Goal: Information Seeking & Learning: Understand process/instructions

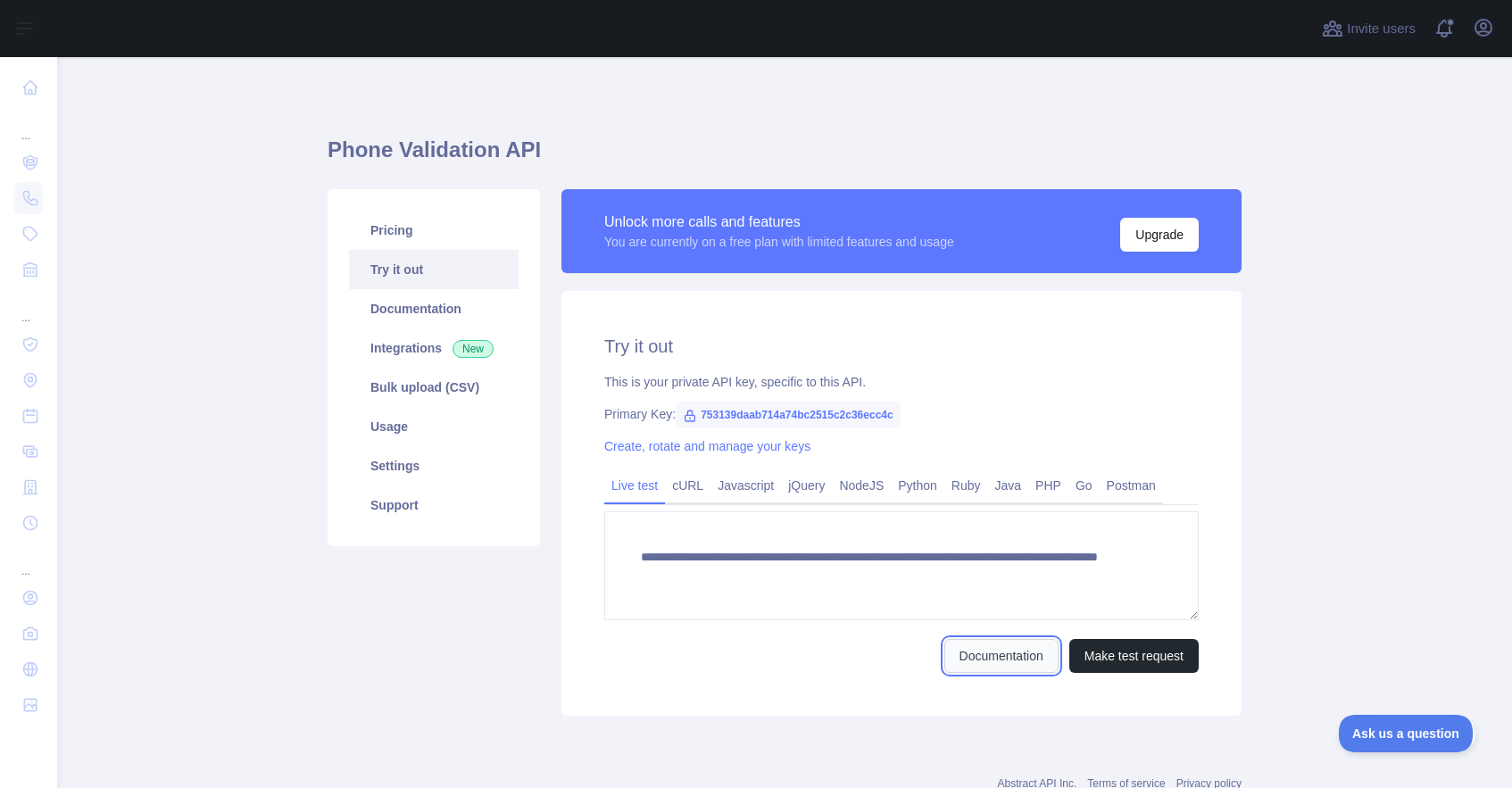
click at [1017, 644] on link "Documentation" at bounding box center [1002, 656] width 114 height 34
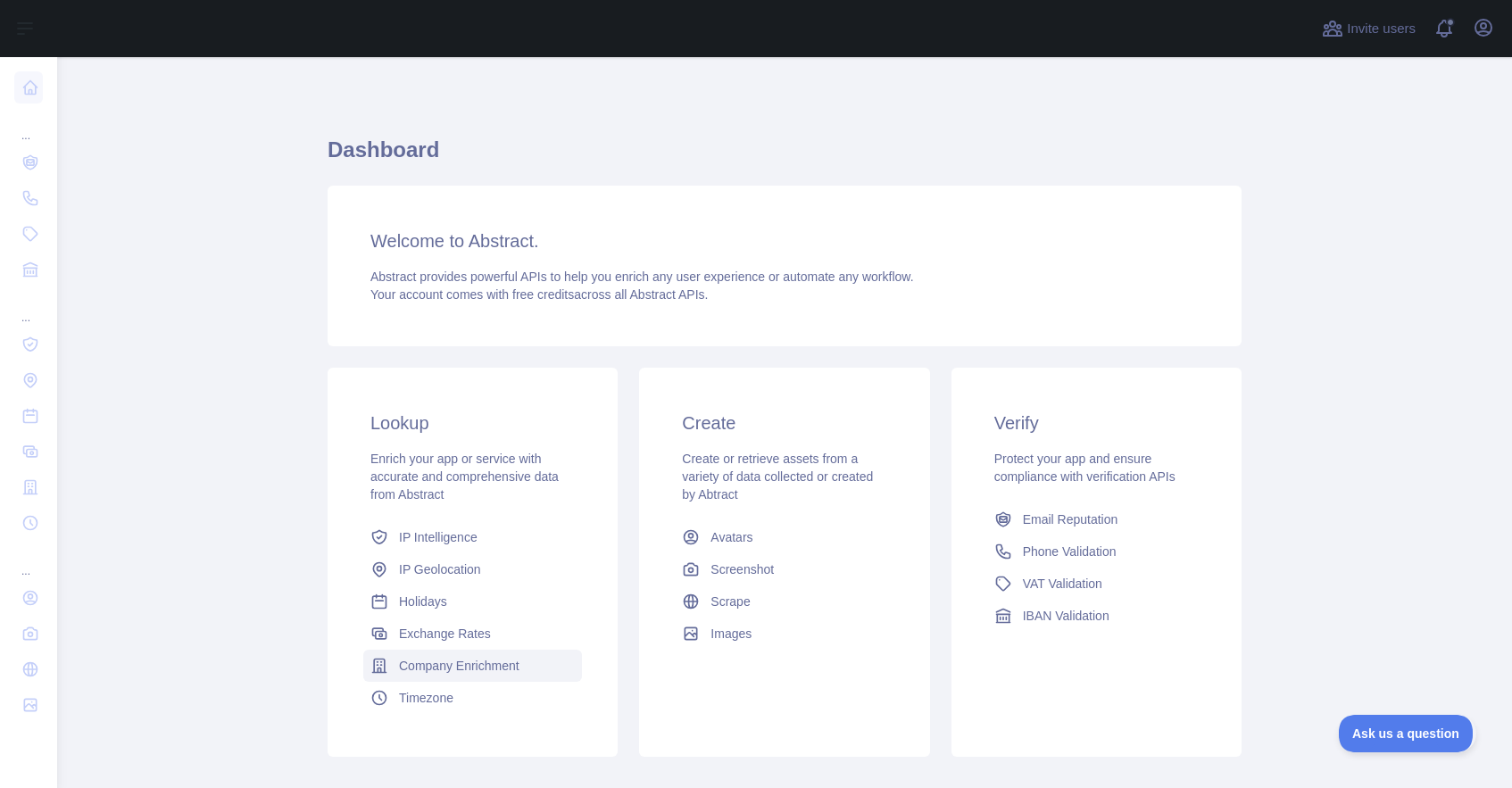
click at [456, 667] on span "Company Enrichment" at bounding box center [459, 665] width 121 height 18
click at [1071, 581] on span "VAT Validation" at bounding box center [1062, 583] width 79 height 18
click at [1071, 613] on span "IBAN Validation" at bounding box center [1065, 615] width 87 height 18
click at [446, 677] on link "Company Enrichment" at bounding box center [473, 665] width 219 height 32
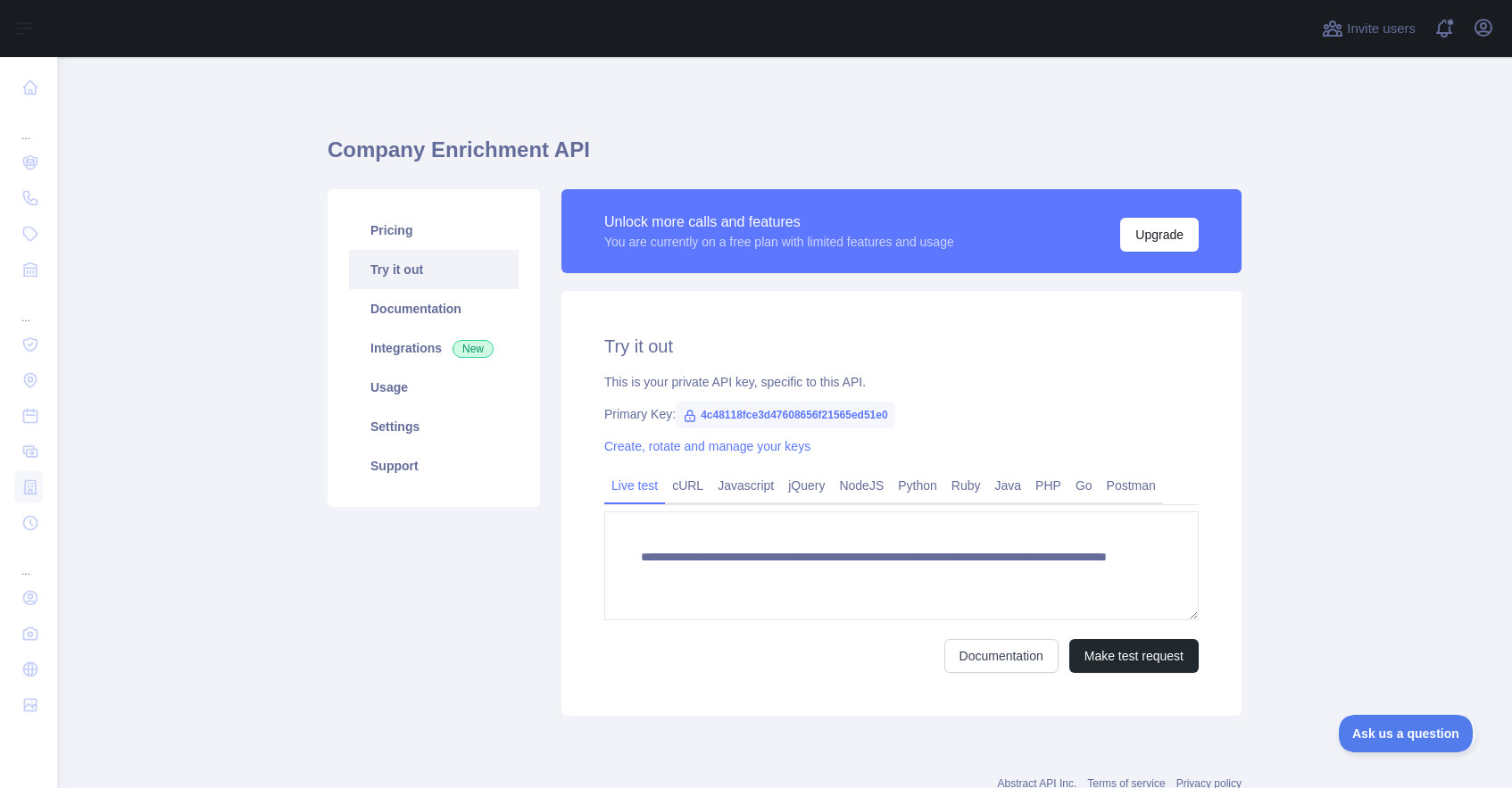
click at [423, 274] on link "Try it out" at bounding box center [434, 268] width 169 height 39
click at [1142, 642] on button "Make test request" at bounding box center [1134, 656] width 129 height 34
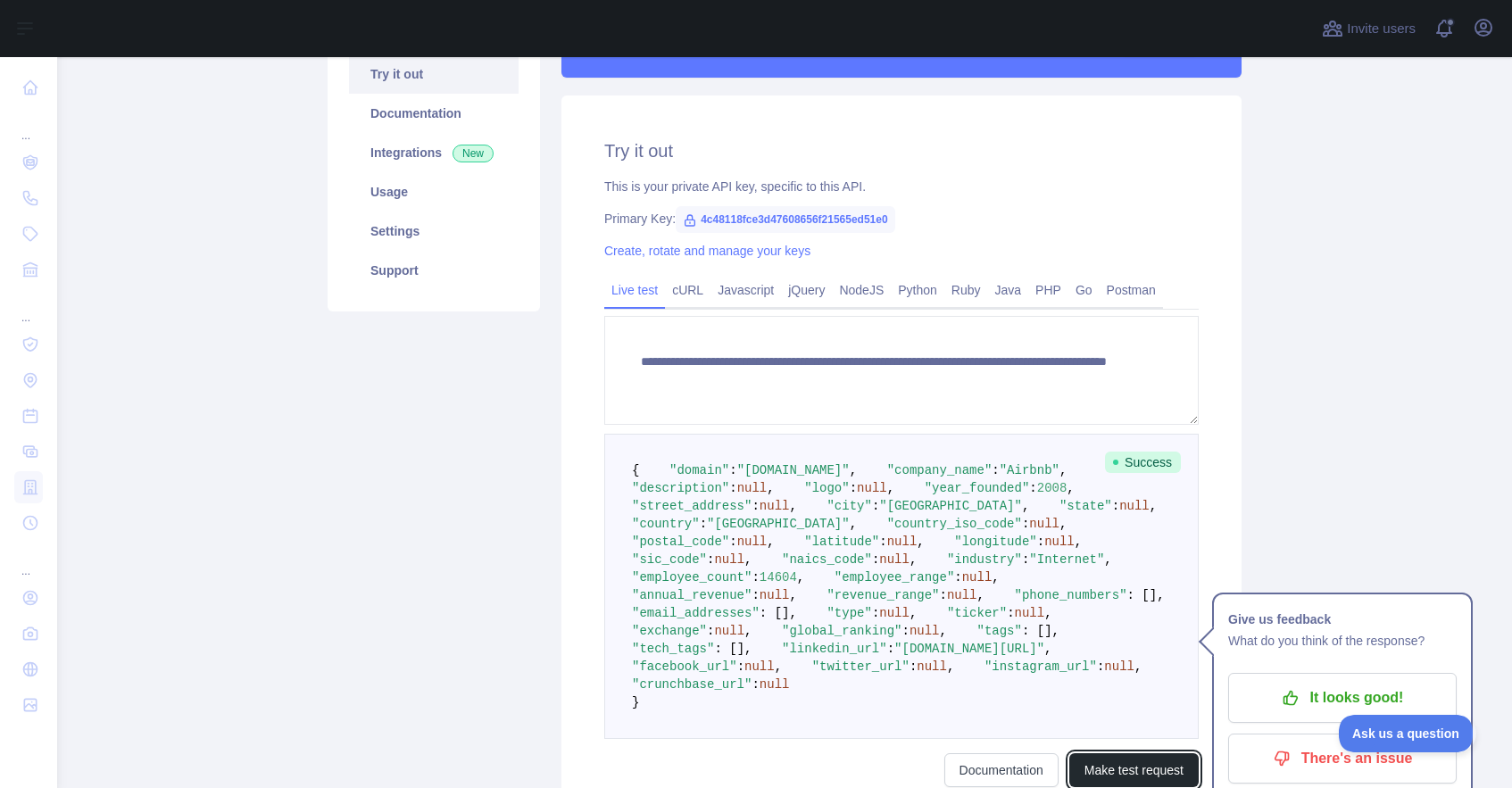
scroll to position [225, 0]
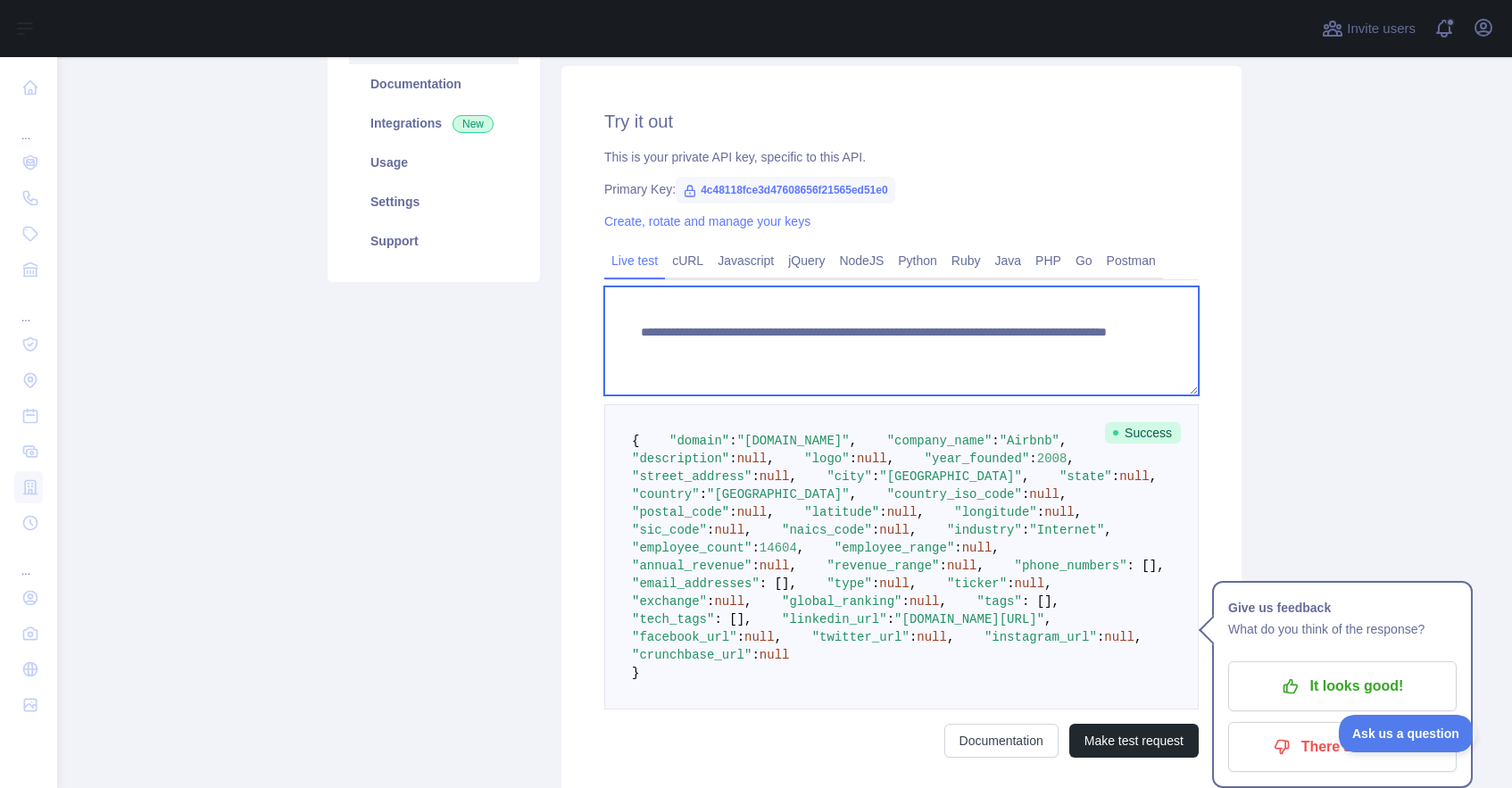
click at [1023, 353] on textarea "**********" at bounding box center [902, 341] width 594 height 108
drag, startPoint x: 1039, startPoint y: 352, endPoint x: 960, endPoint y: 361, distance: 79.5
click at [960, 361] on textarea "**********" at bounding box center [902, 341] width 594 height 108
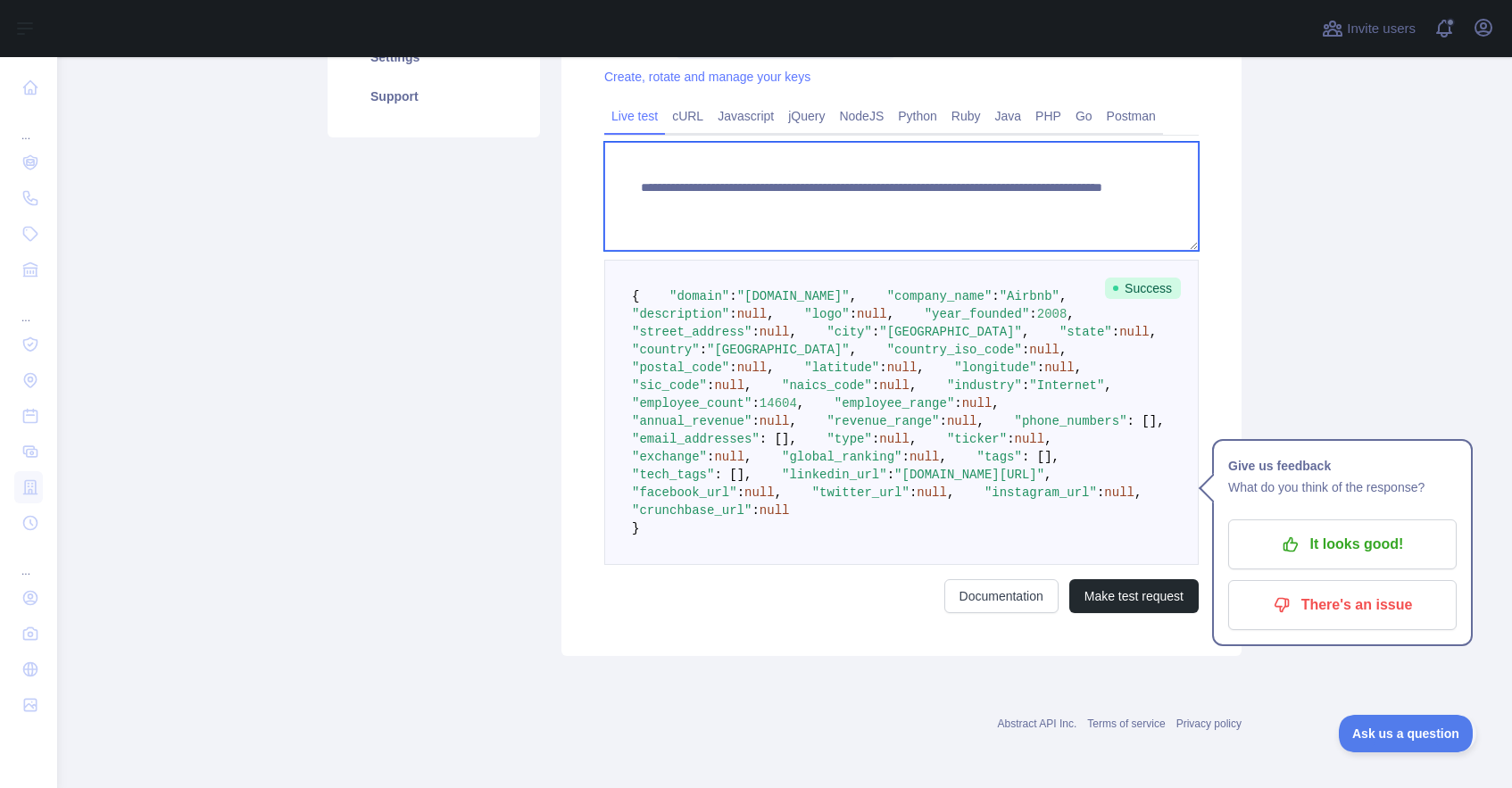
scroll to position [740, 0]
type textarea "**********"
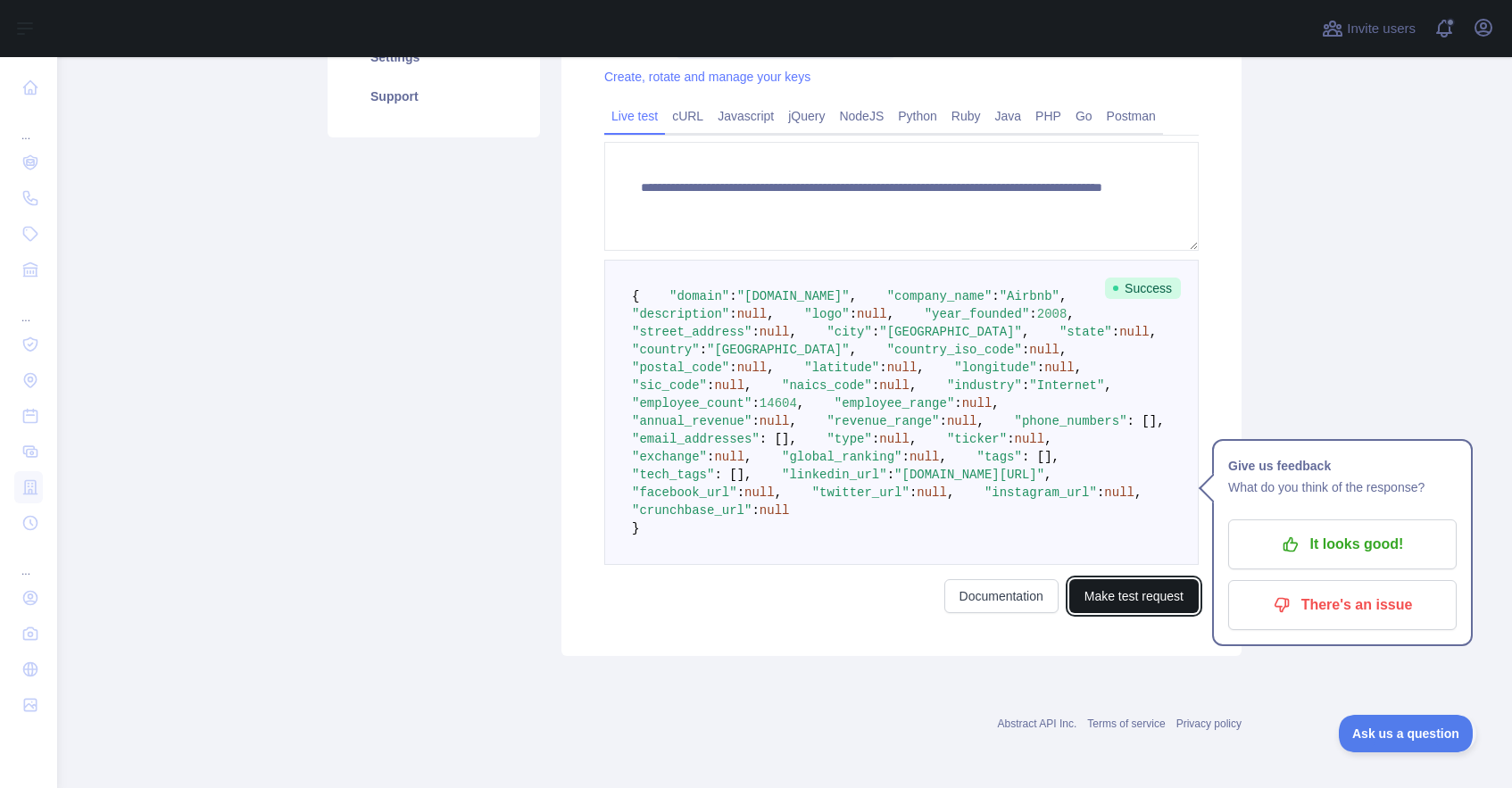
click at [1120, 589] on button "Make test request" at bounding box center [1134, 596] width 129 height 34
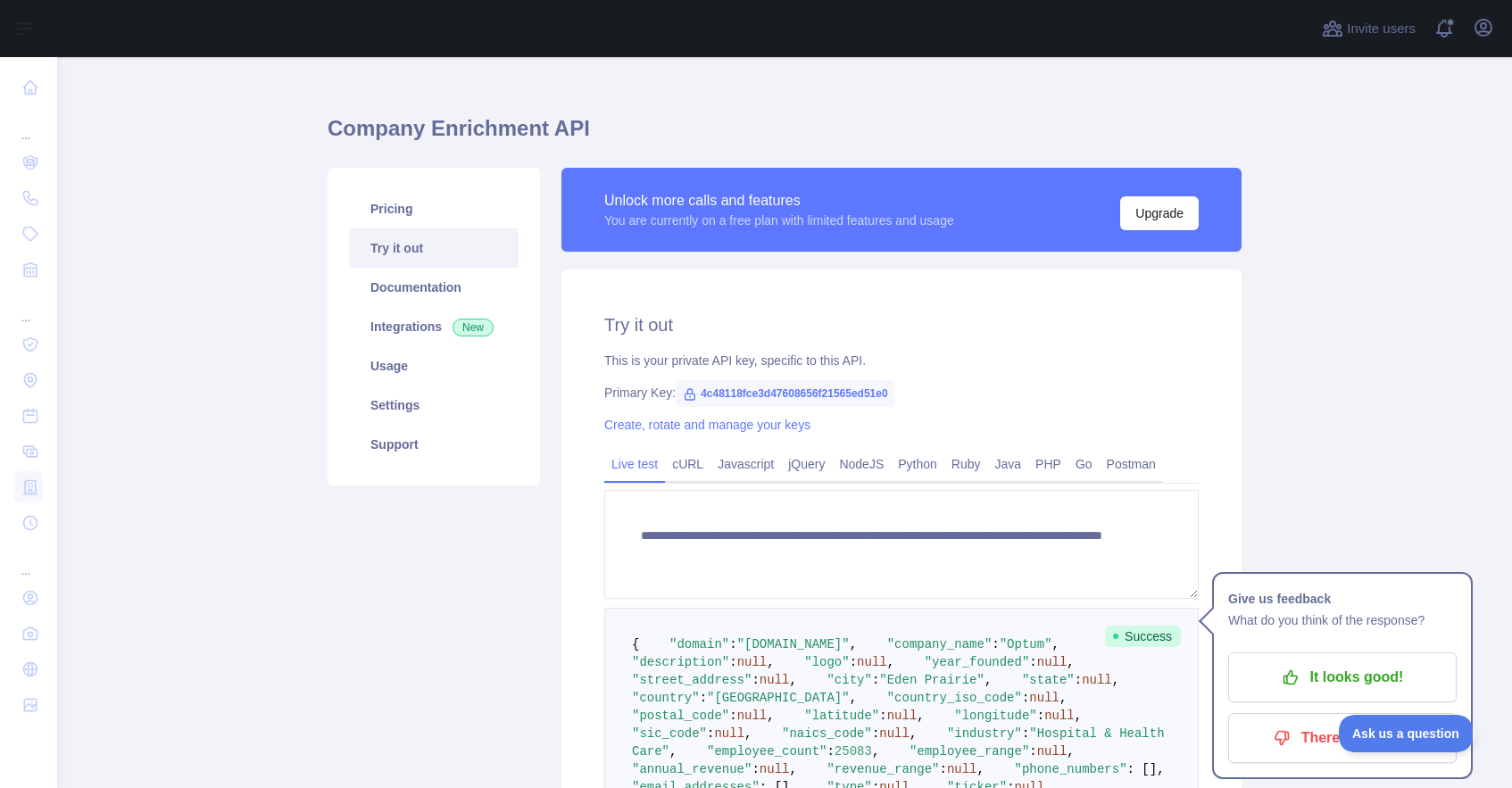
scroll to position [0, 0]
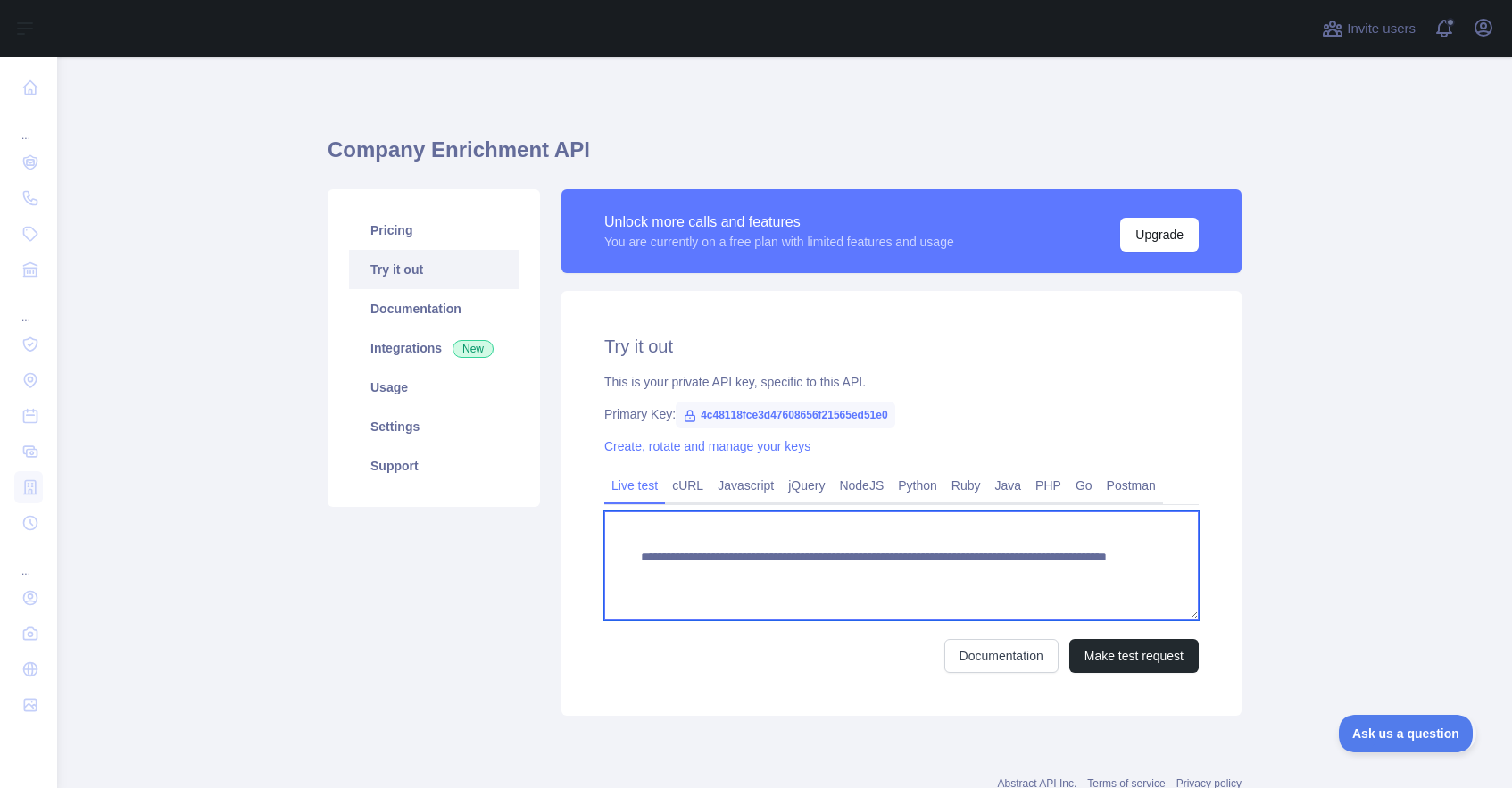
drag, startPoint x: 762, startPoint y: 559, endPoint x: 1060, endPoint y: 583, distance: 299.0
click at [1060, 583] on textarea "**********" at bounding box center [902, 565] width 594 height 108
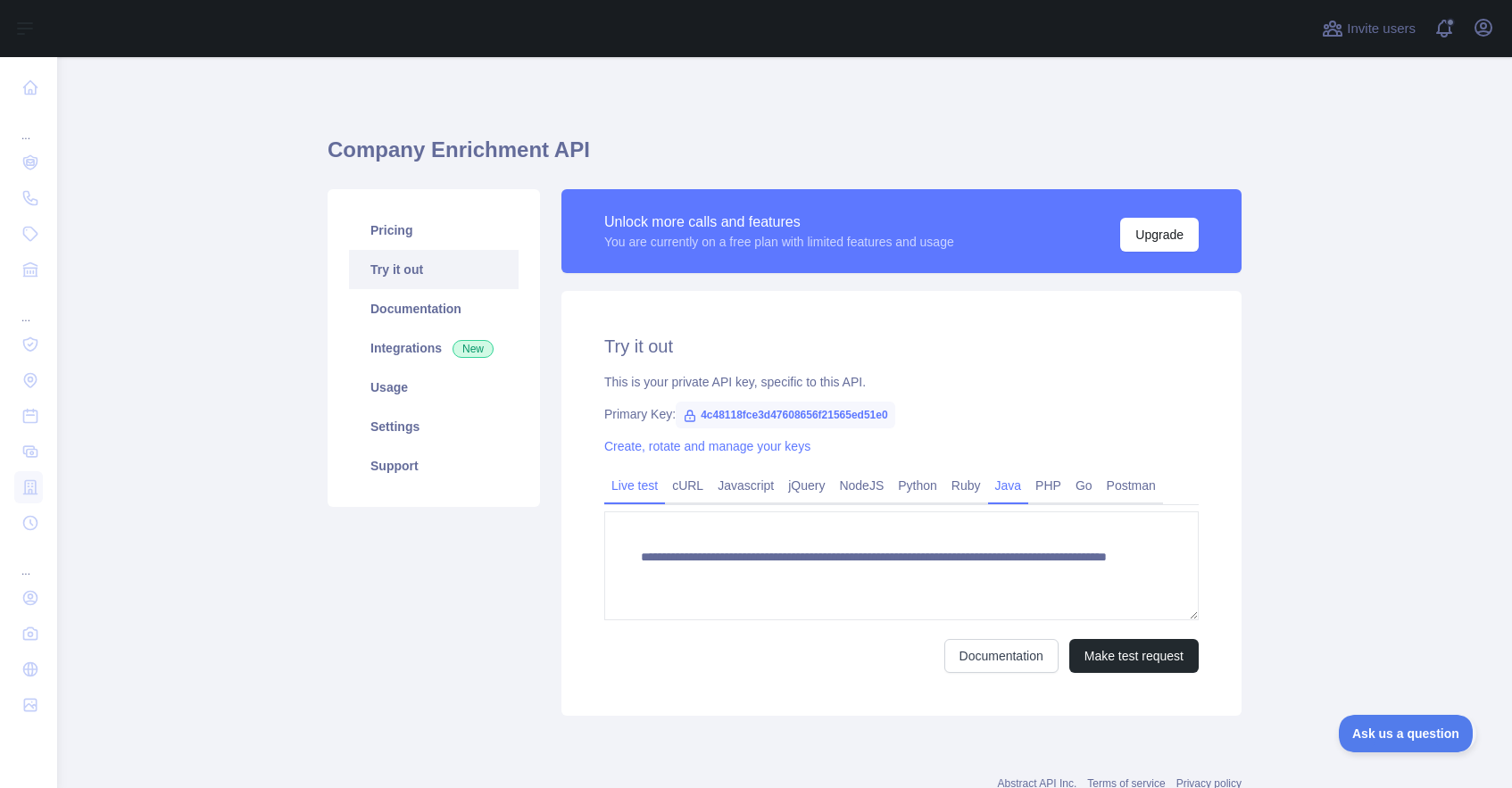
click at [1005, 486] on link "Java" at bounding box center [1008, 485] width 41 height 29
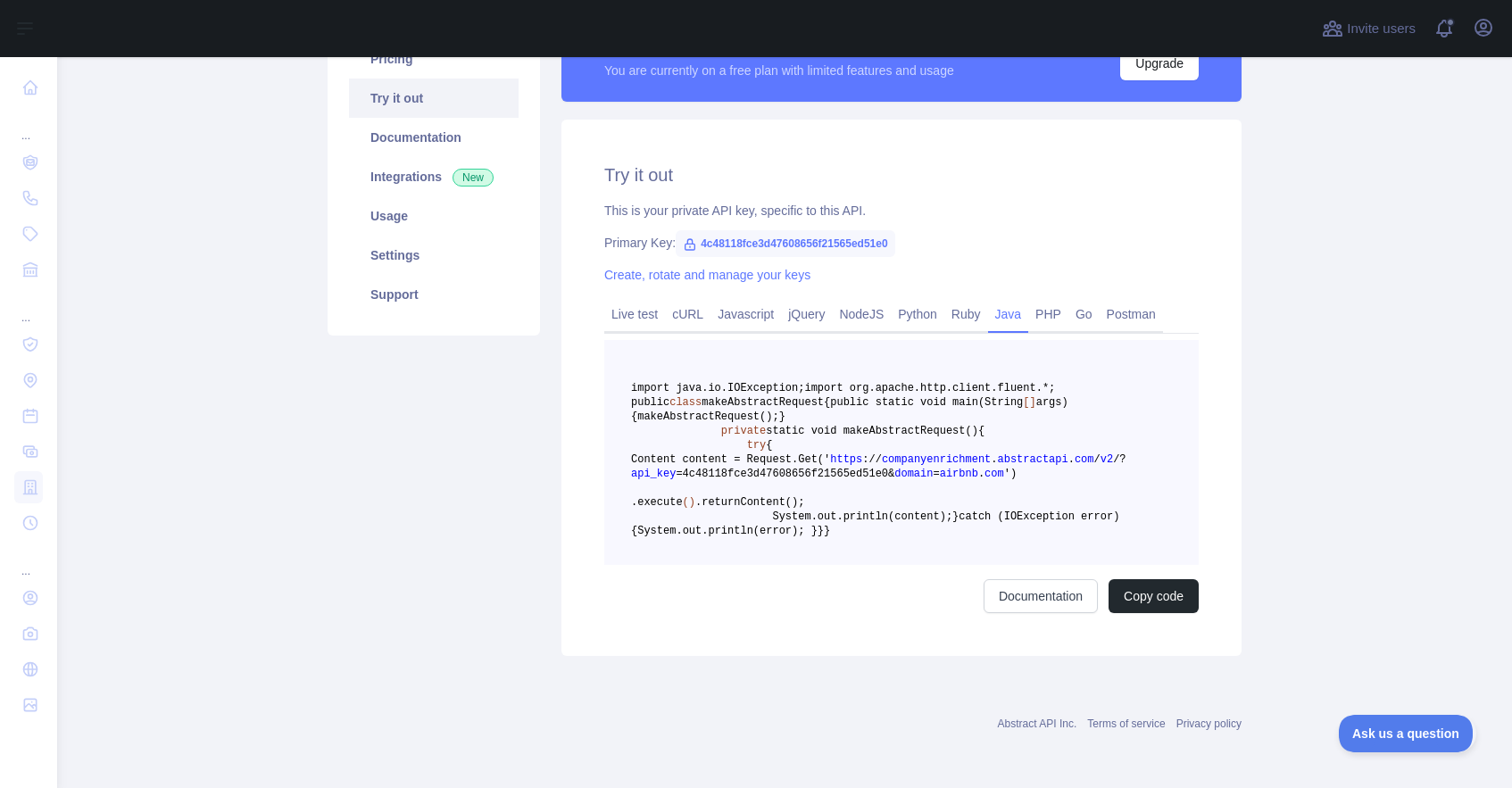
scroll to position [225, 0]
click at [637, 300] on link "Live test" at bounding box center [635, 314] width 61 height 29
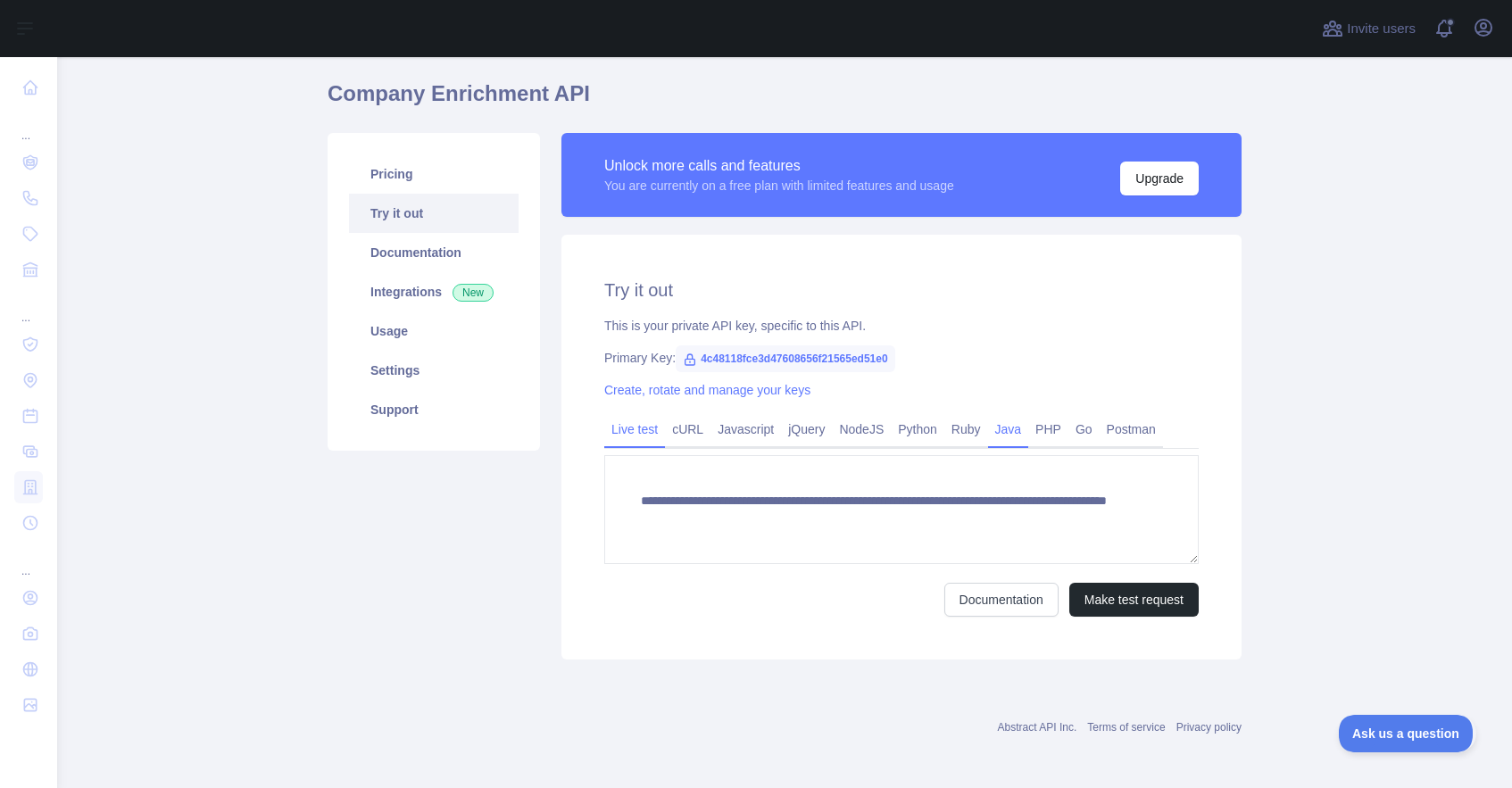
click at [988, 433] on link "Java" at bounding box center [1008, 429] width 41 height 29
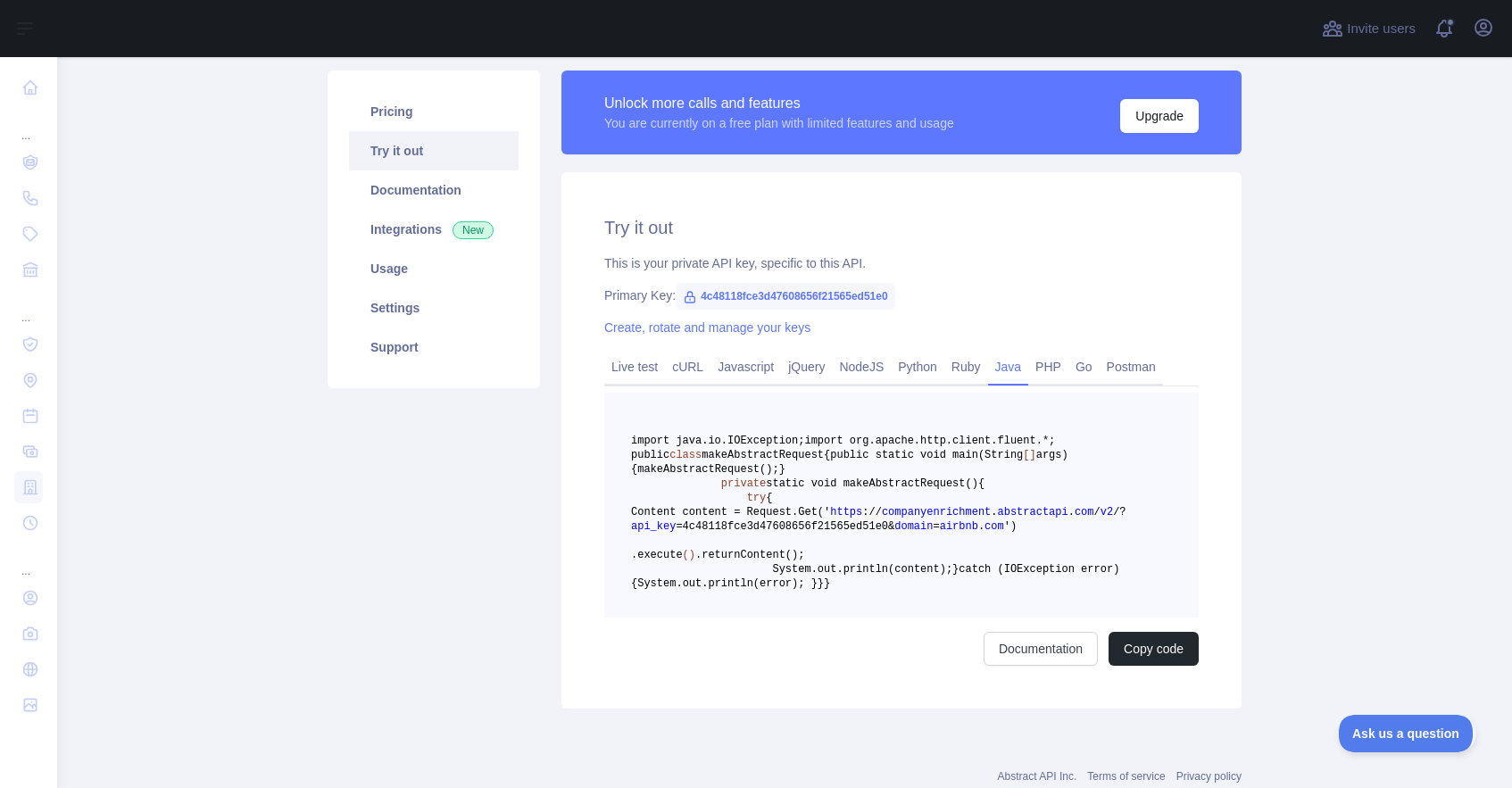
scroll to position [168, 0]
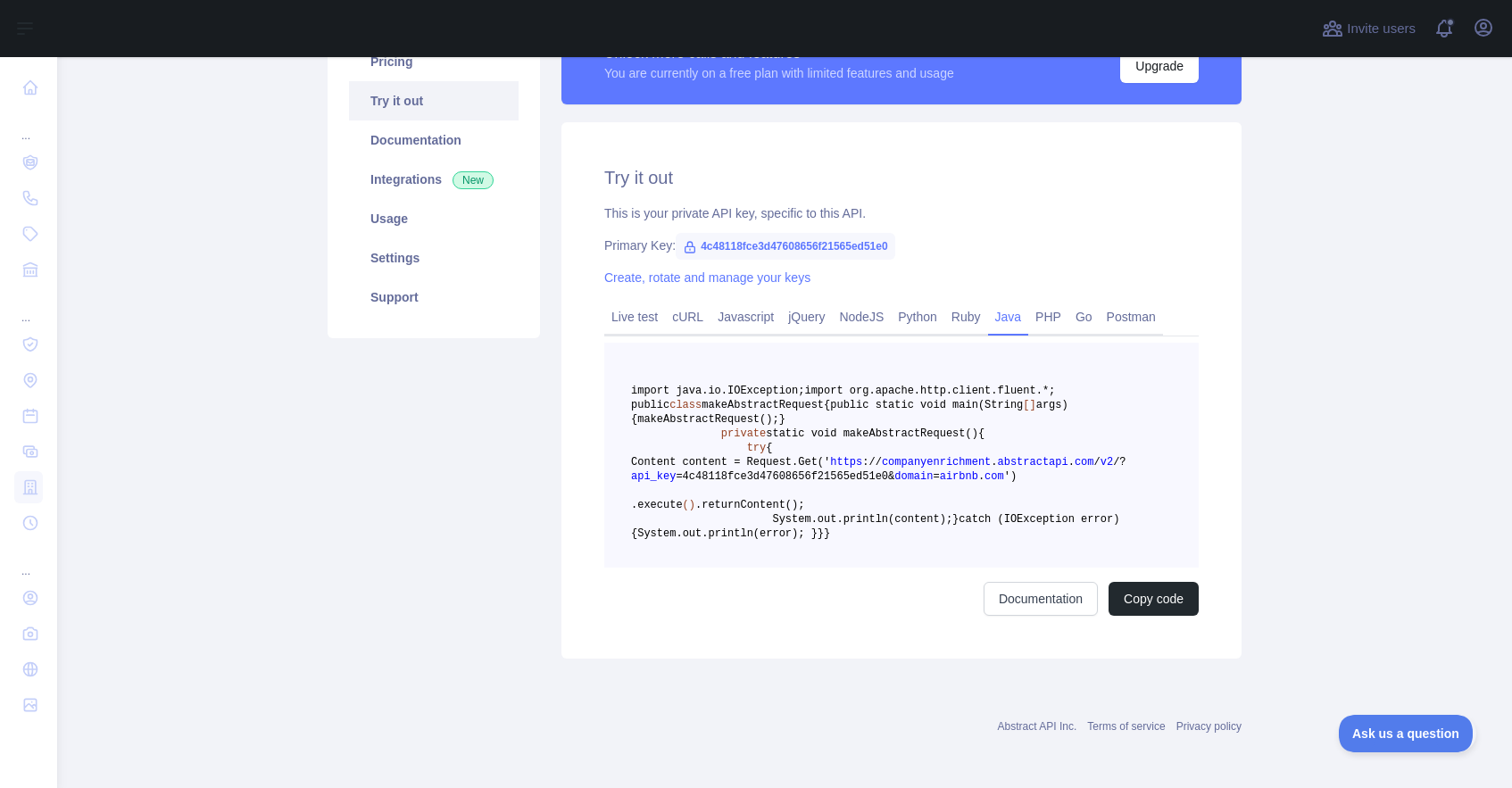
drag, startPoint x: 761, startPoint y: 567, endPoint x: 1021, endPoint y: 733, distance: 308.5
click at [1021, 567] on pre "import java.io.IOException; import org.apache.http.client.fluent.*; public clas…" at bounding box center [902, 455] width 594 height 225
copy code "Content content = Request. Get(' https : / / companyenrichment . abstractapi . …"
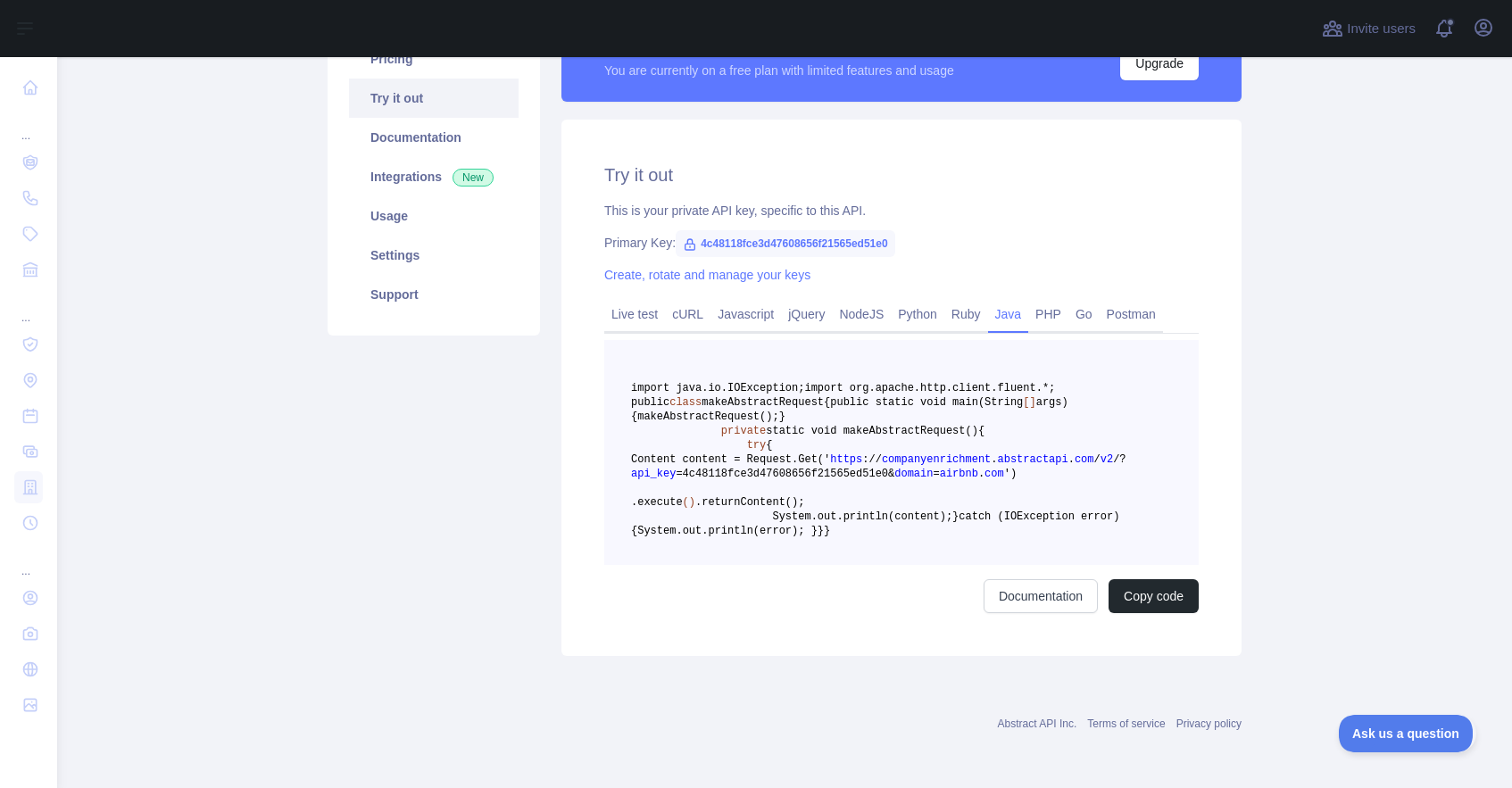
scroll to position [358, 0]
click at [1046, 595] on link "Documentation" at bounding box center [1041, 596] width 114 height 34
